Goal: Ask a question

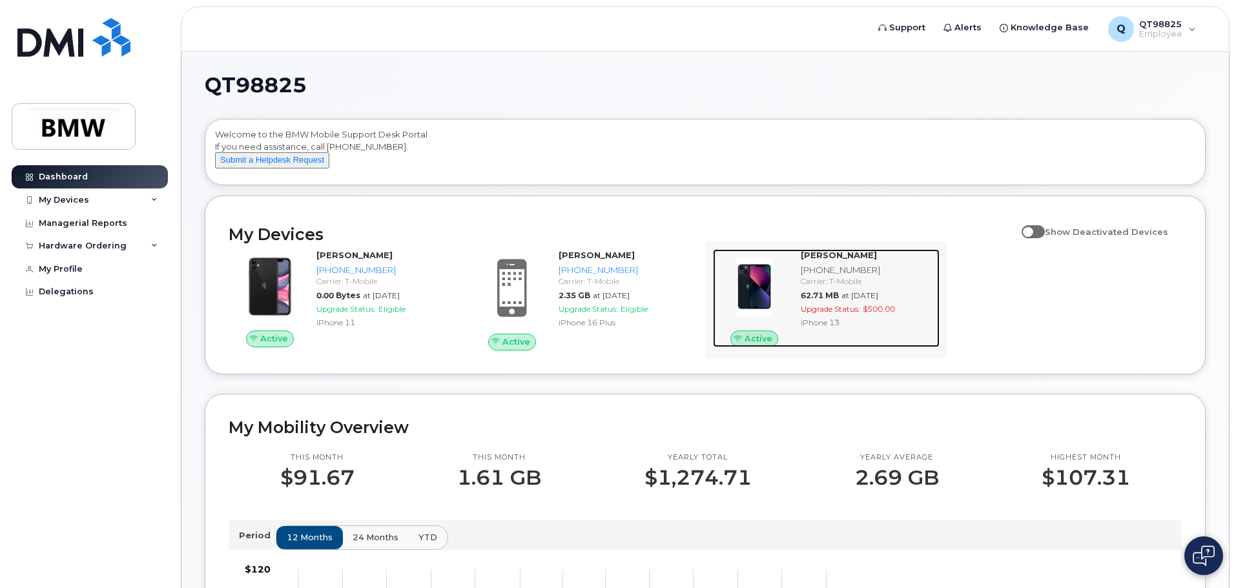
click at [836, 260] on strong "[PERSON_NAME]" at bounding box center [839, 255] width 76 height 10
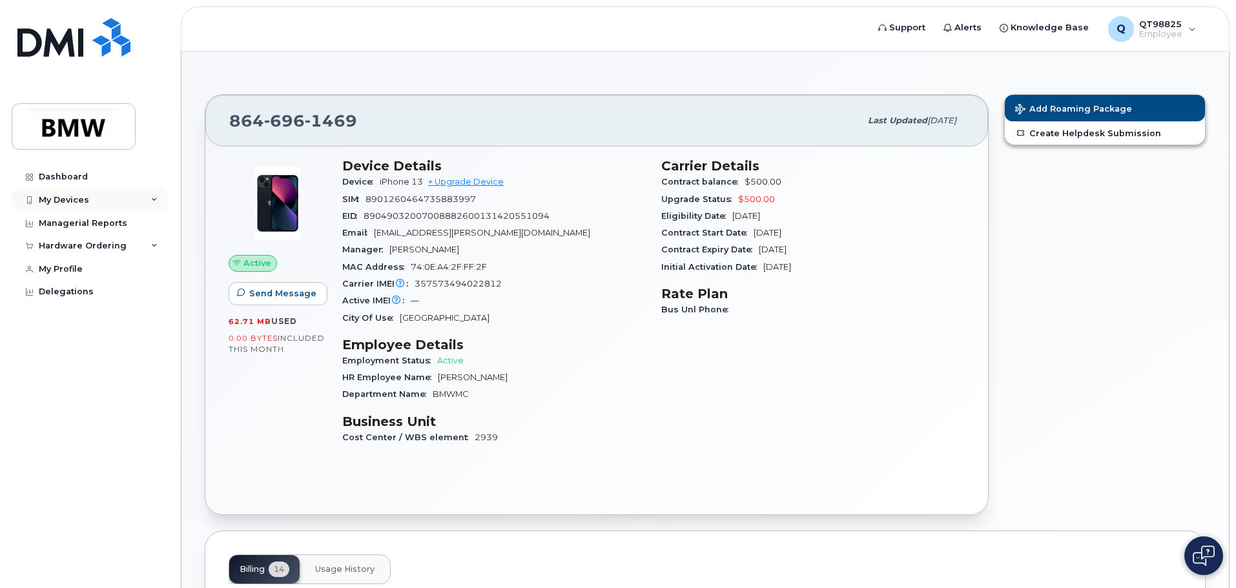
click at [148, 190] on div "My Devices" at bounding box center [90, 200] width 156 height 23
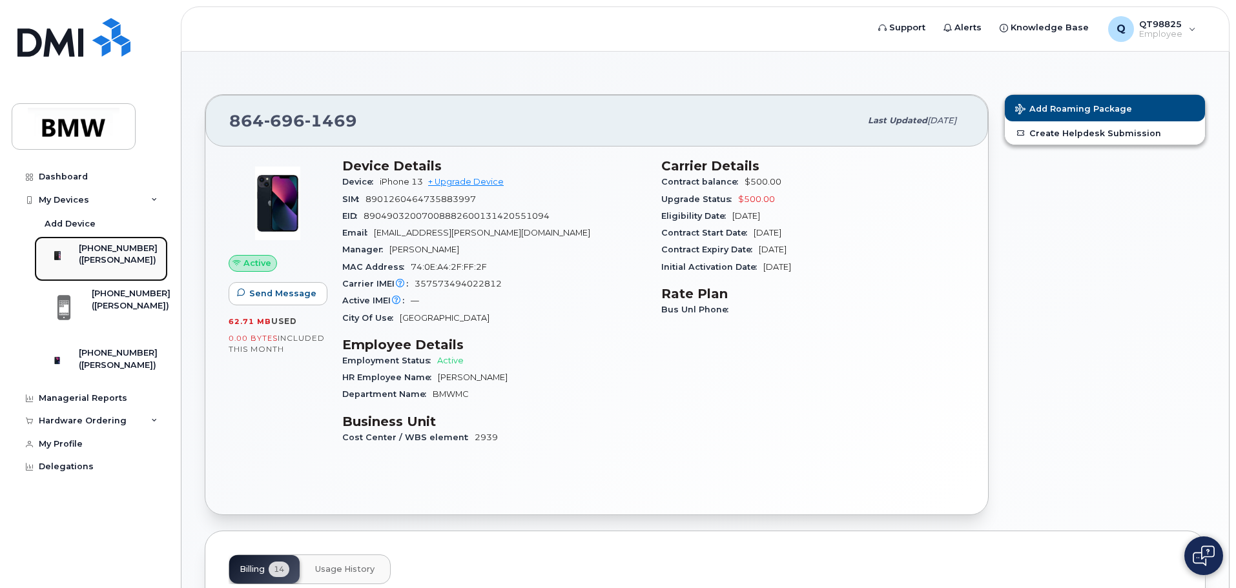
click at [119, 243] on div "[PHONE_NUMBER]" at bounding box center [118, 249] width 79 height 12
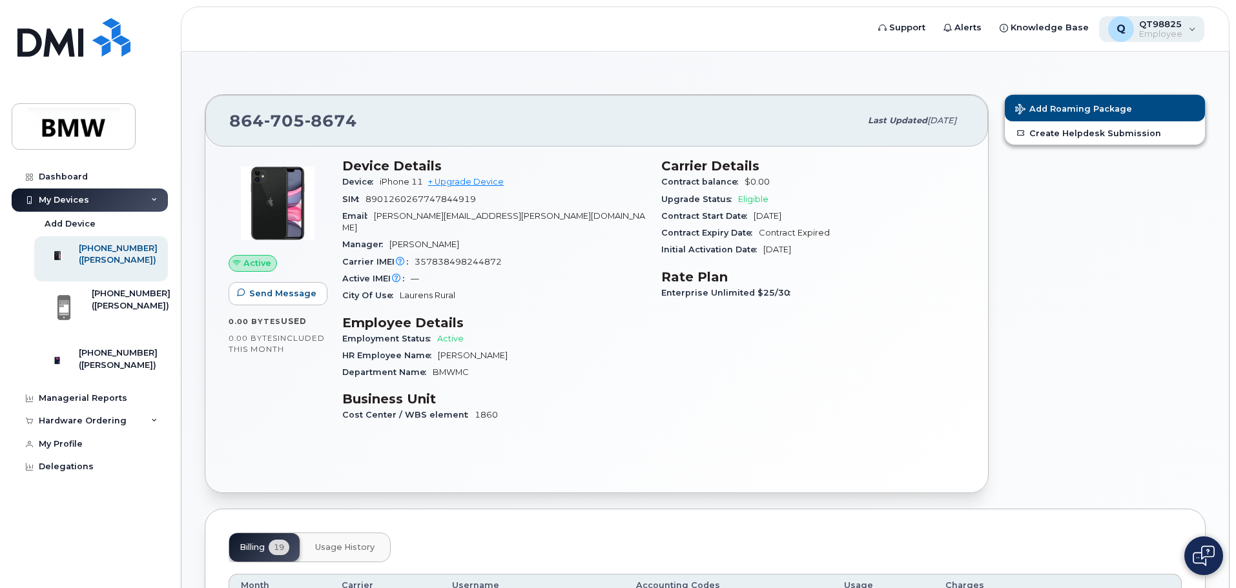
click at [1194, 33] on div "Q QT98825 Employee" at bounding box center [1152, 29] width 106 height 26
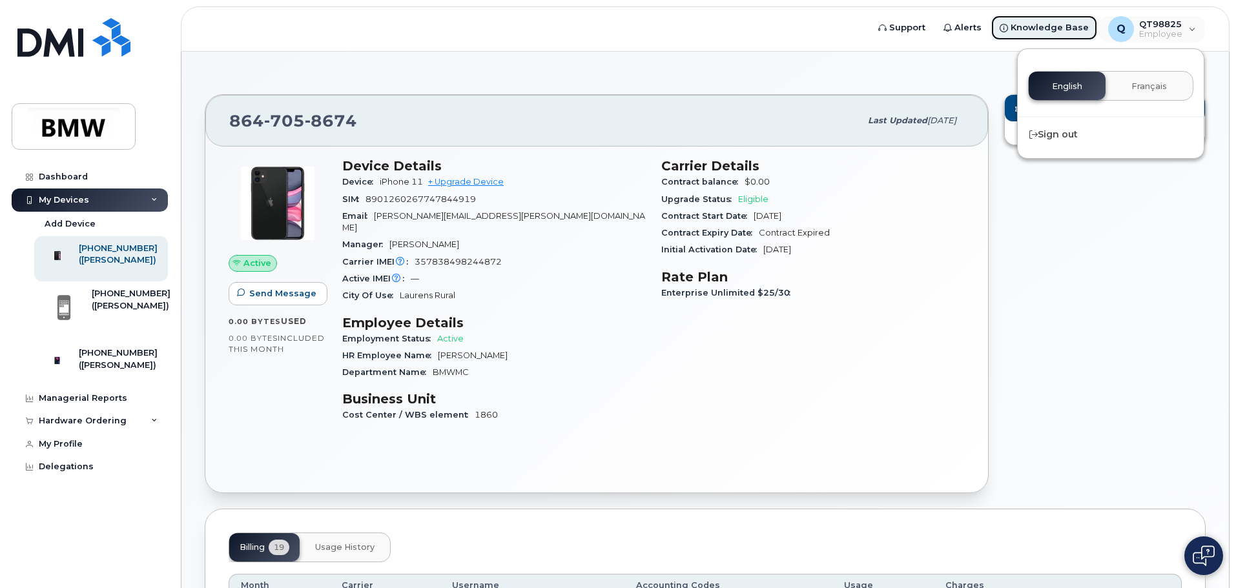
click at [1071, 30] on span "Knowledge Base" at bounding box center [1050, 27] width 78 height 13
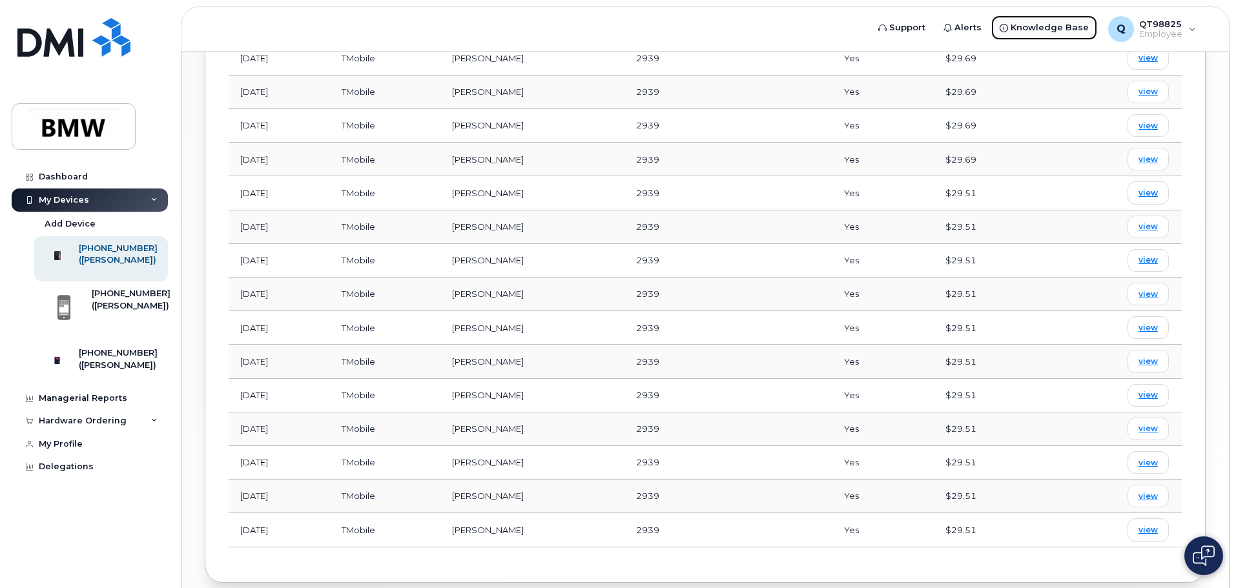
scroll to position [738, 0]
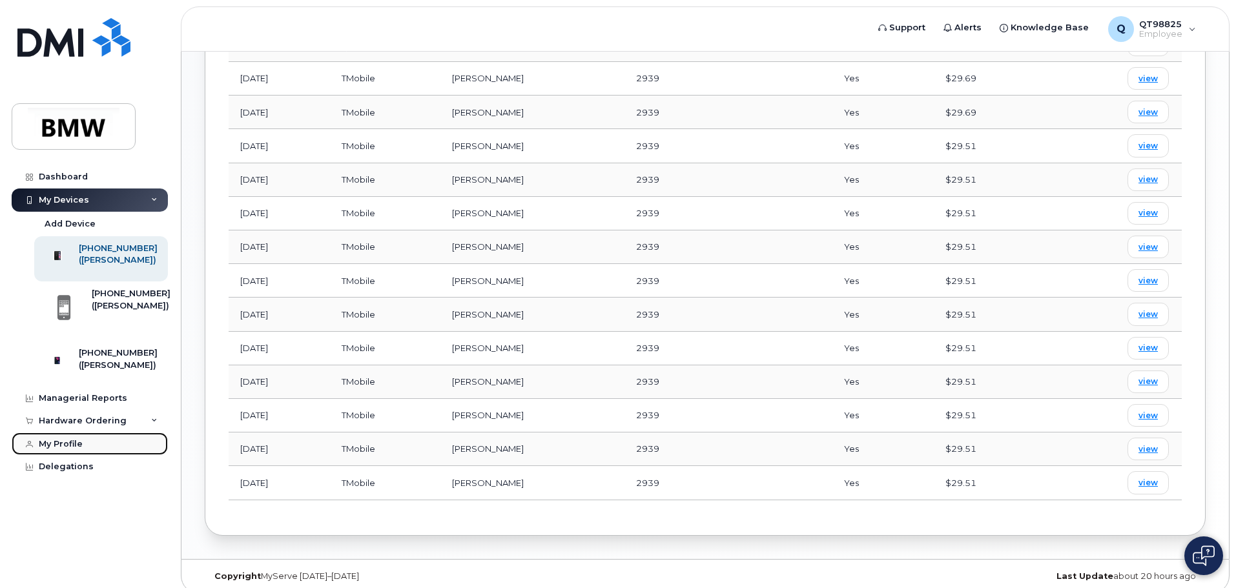
click at [62, 450] on div "My Profile" at bounding box center [61, 444] width 44 height 10
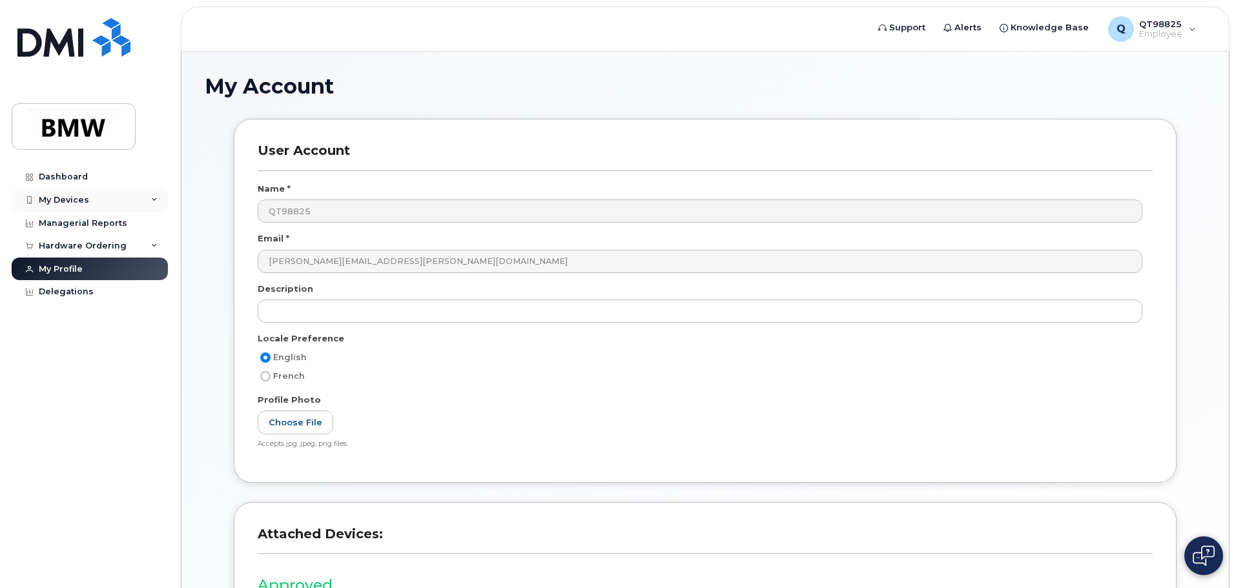
click at [143, 196] on div "My Devices" at bounding box center [90, 200] width 156 height 23
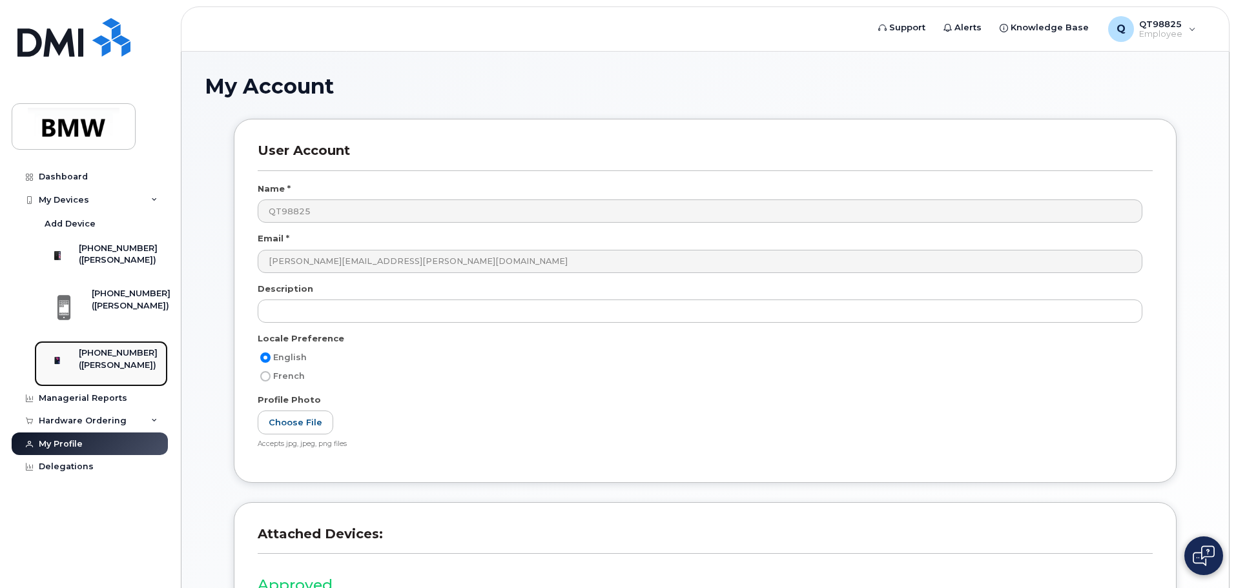
click at [112, 359] on div "[PHONE_NUMBER]" at bounding box center [118, 353] width 79 height 12
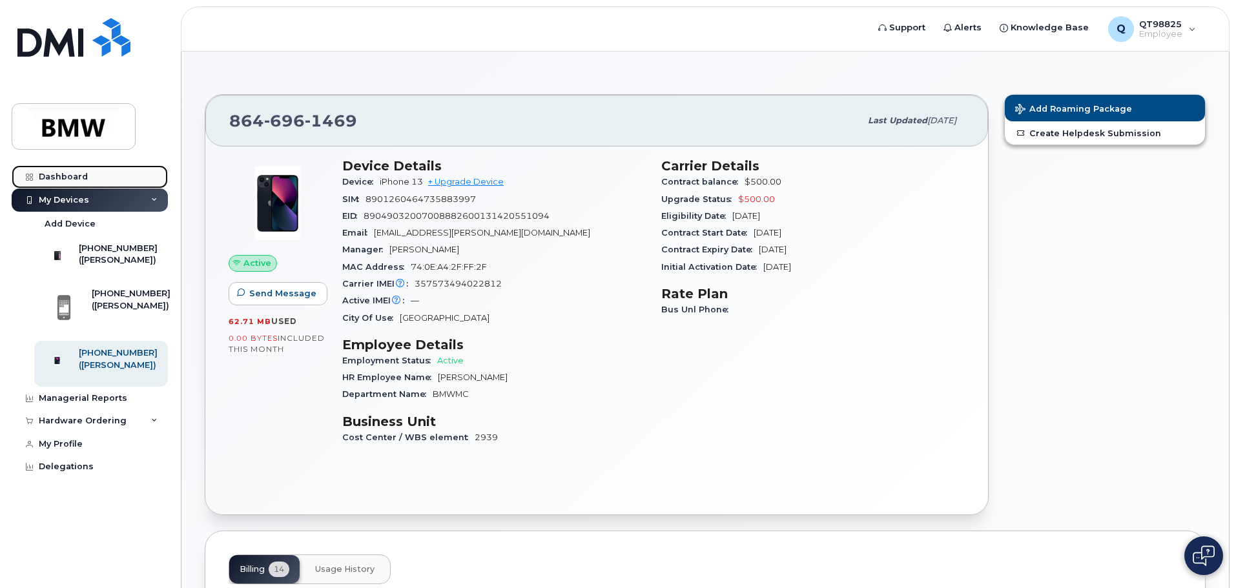
click at [61, 176] on div "Dashboard" at bounding box center [63, 177] width 49 height 10
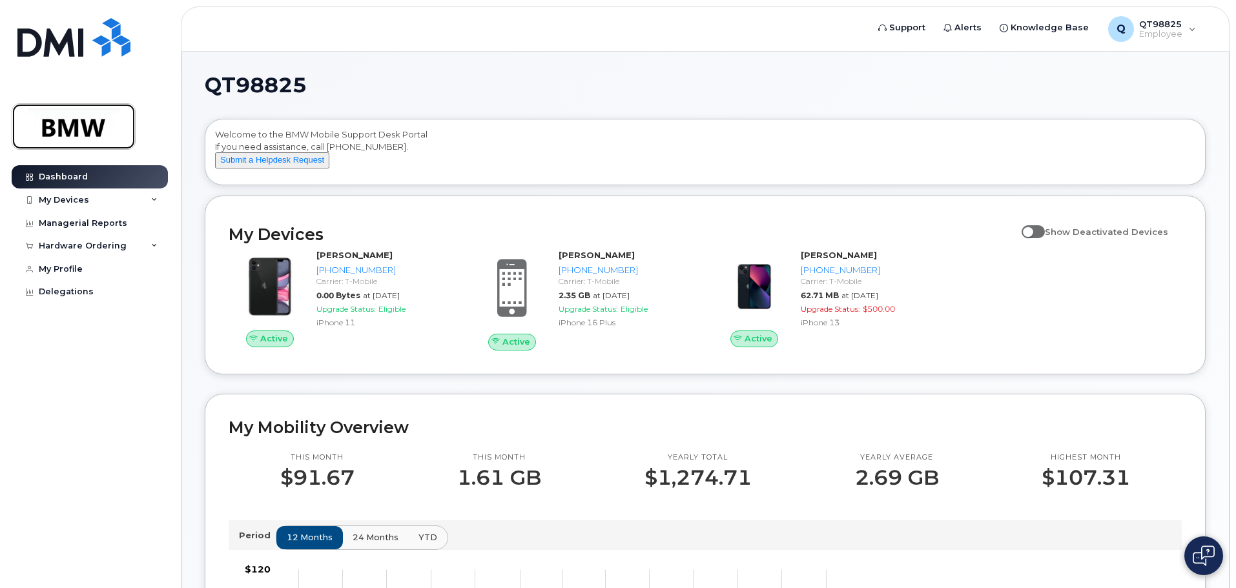
click at [51, 127] on img at bounding box center [73, 126] width 99 height 37
click at [269, 169] on button "Submit a Helpdesk Request" at bounding box center [272, 160] width 114 height 16
